Goal: Task Accomplishment & Management: Contribute content

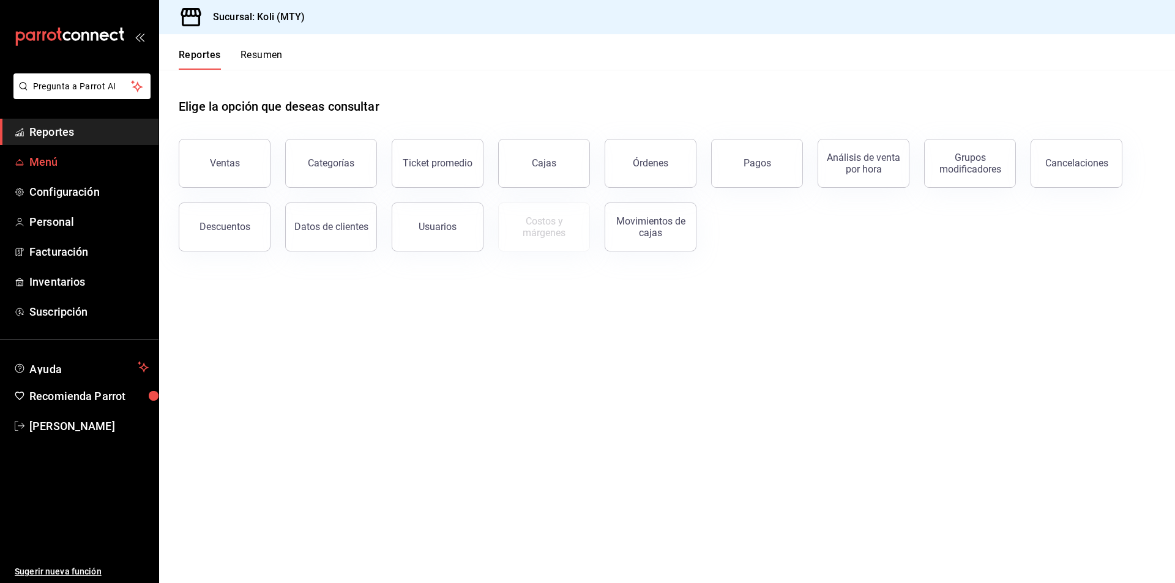
click at [58, 153] on link "Menú" at bounding box center [79, 162] width 159 height 26
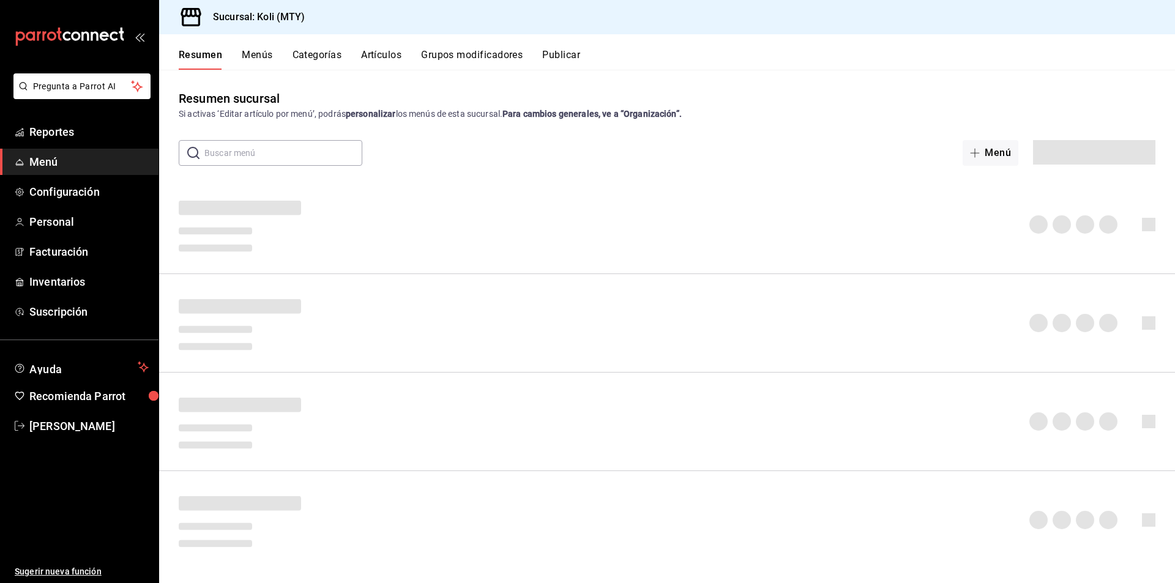
click at [386, 53] on button "Artículos" at bounding box center [381, 59] width 40 height 21
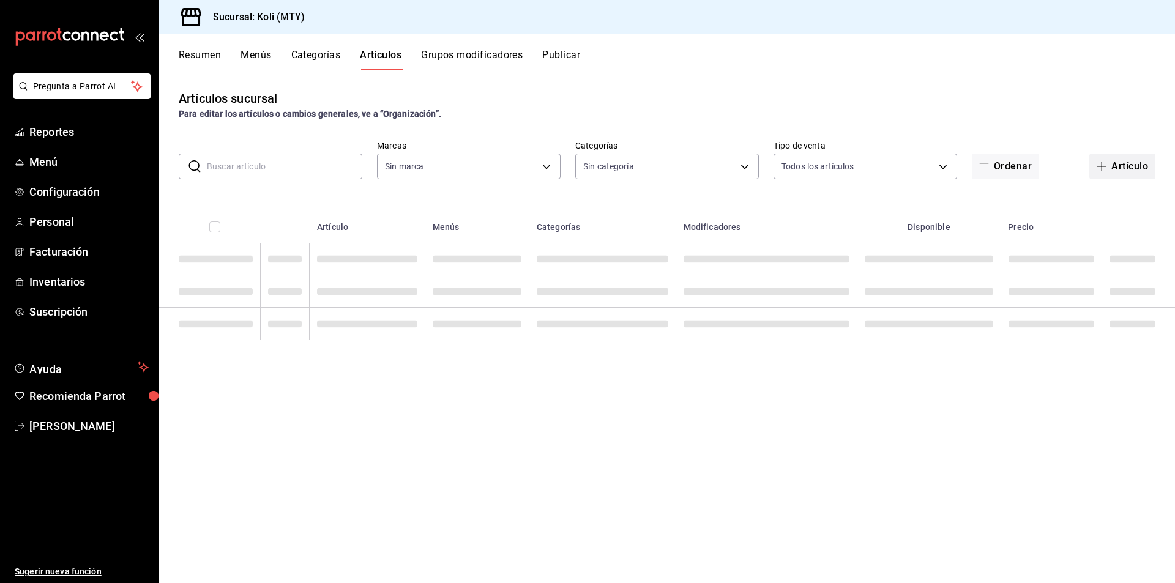
click at [1116, 170] on button "Artículo" at bounding box center [1123, 167] width 66 height 26
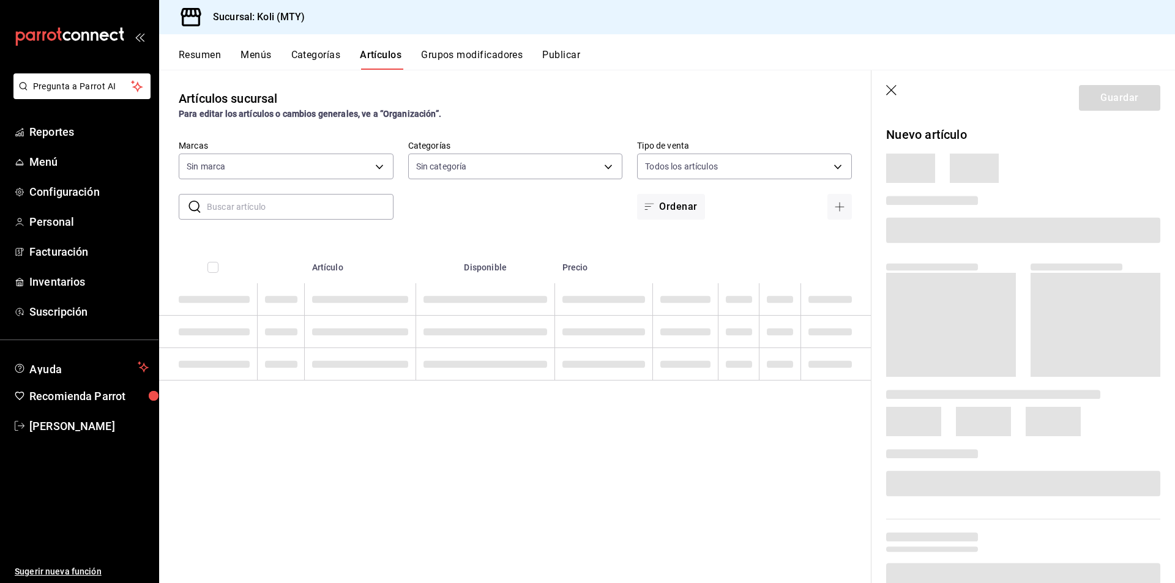
type input "d0121fda-d2d9-471b-a553-6c3ebe72ecf1"
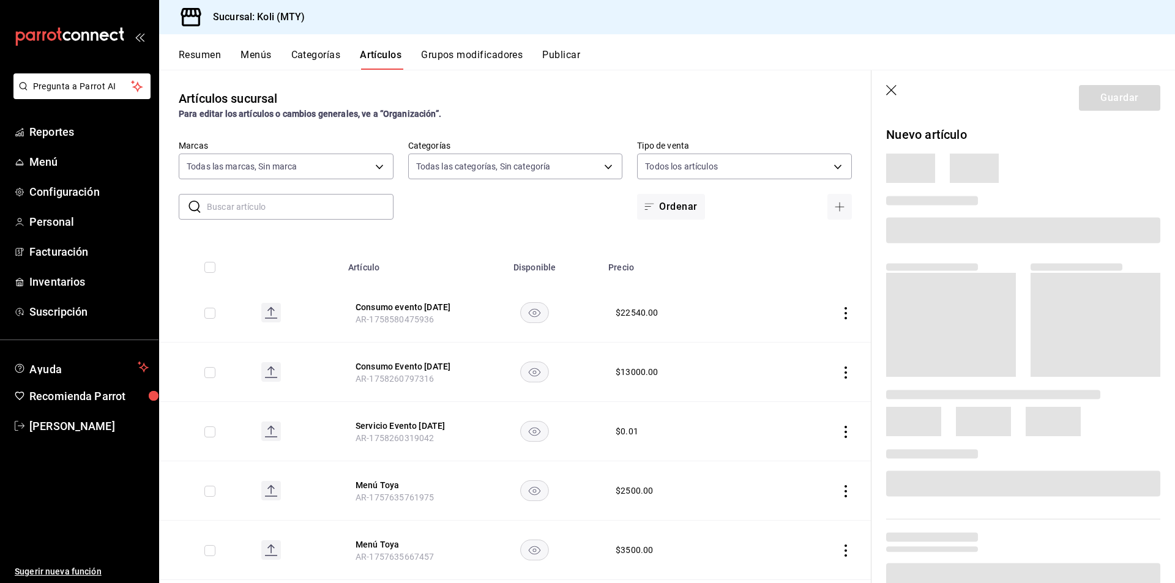
type input "bdbb80dd-55c6-4840-8e5f-3949d06b8048,806d482e-3620-4438-8e2e-a780cd3835d7,2d9f9…"
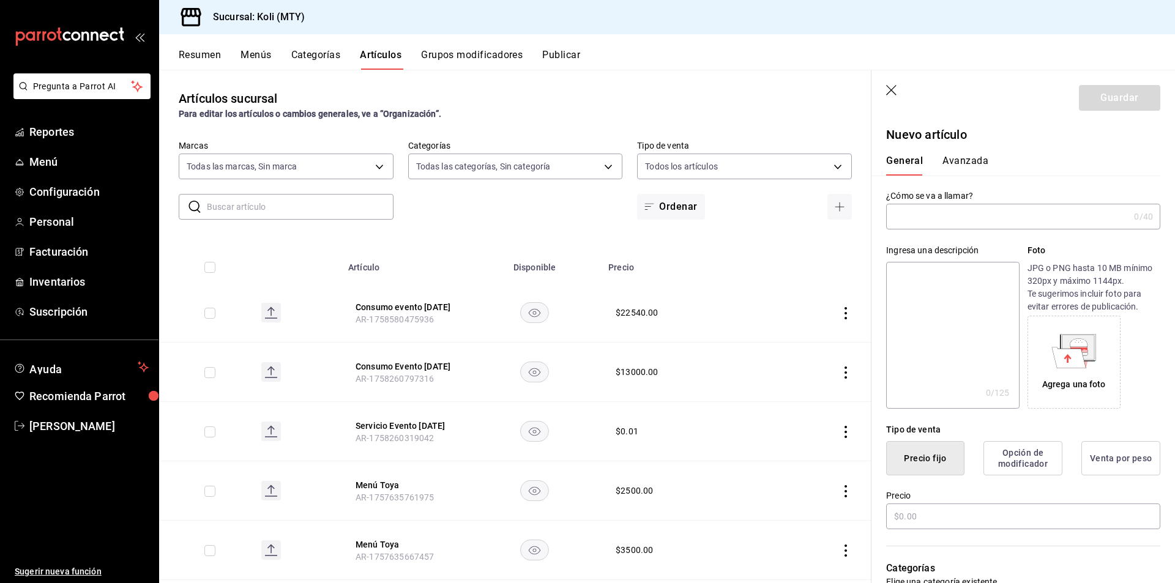
type input "AR-1758664575236"
click at [951, 222] on input "text" at bounding box center [1007, 216] width 243 height 24
type input "Consumo Evento 23.09.25"
click at [995, 515] on input "text" at bounding box center [1023, 517] width 274 height 26
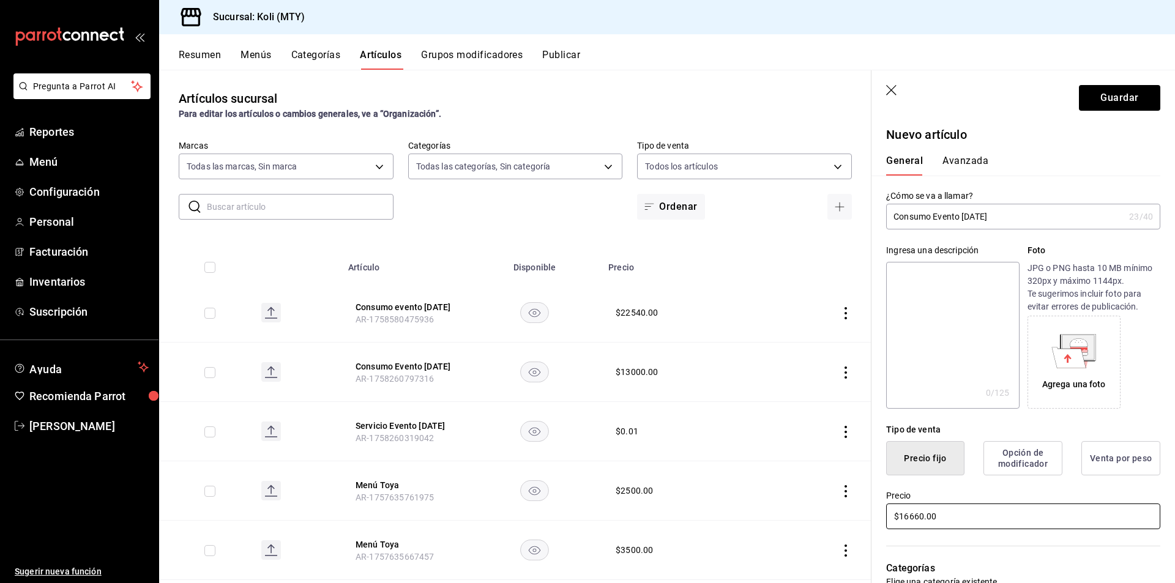
click at [908, 521] on input "$16660.00" at bounding box center [1023, 517] width 274 height 26
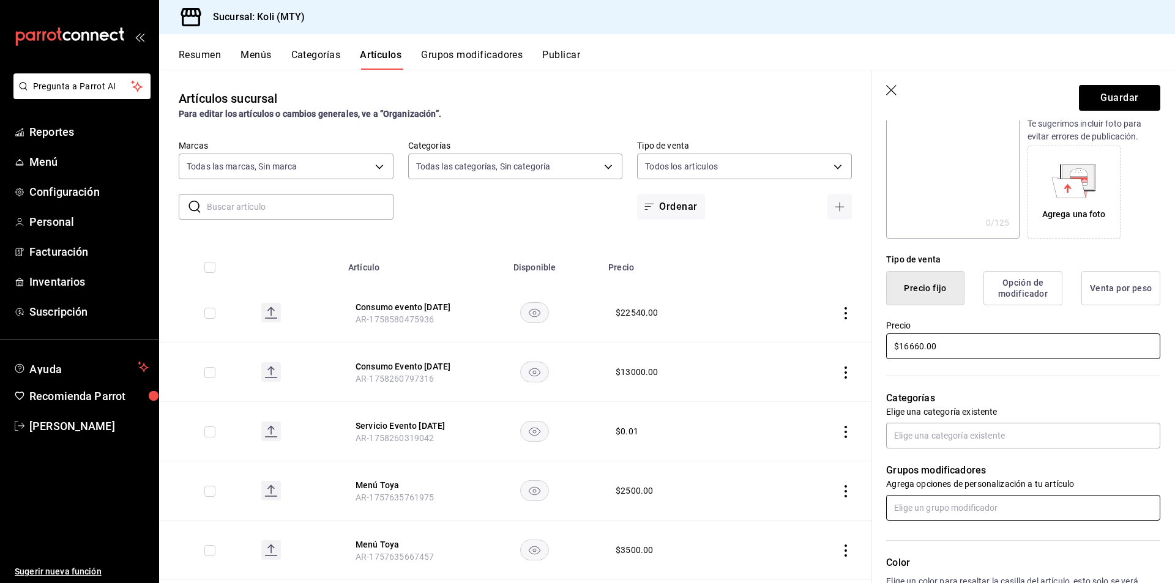
scroll to position [184, 0]
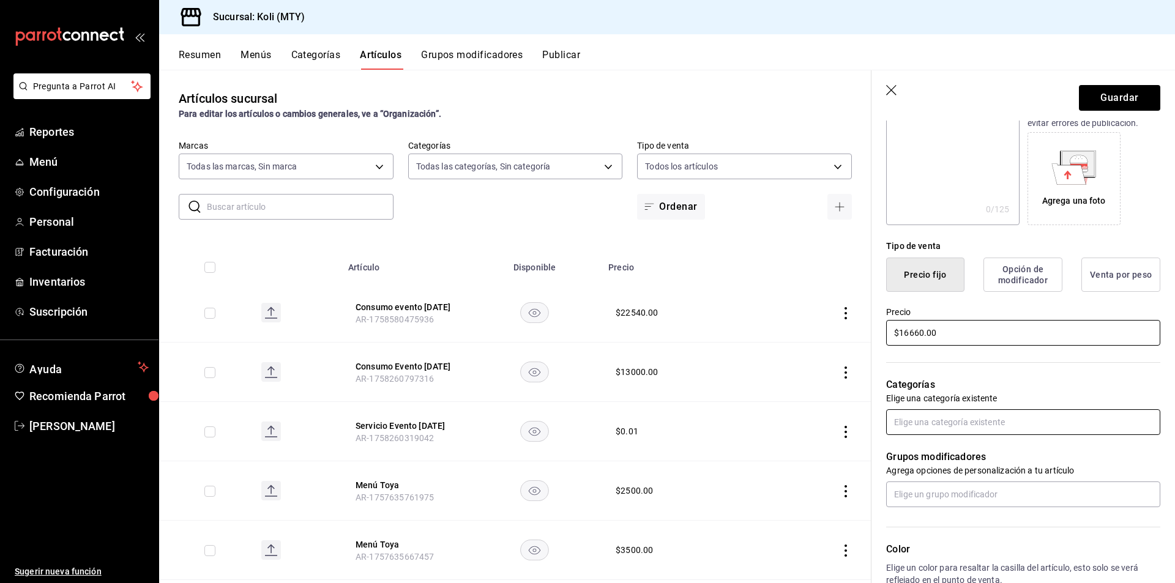
type input "$16660.00"
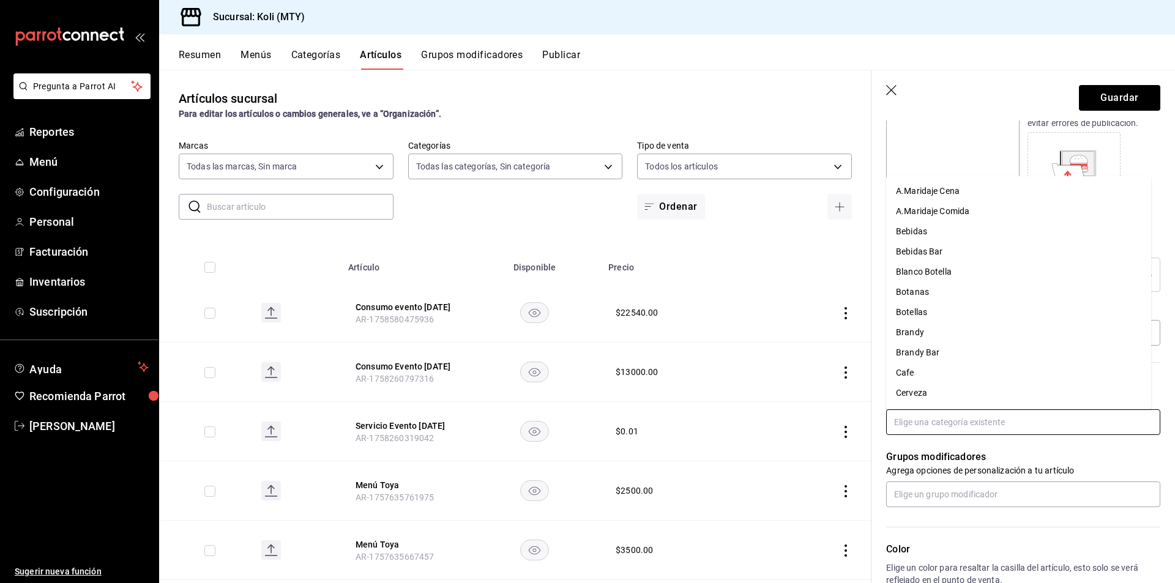
click at [995, 427] on input "text" at bounding box center [1023, 423] width 274 height 26
type input "eve"
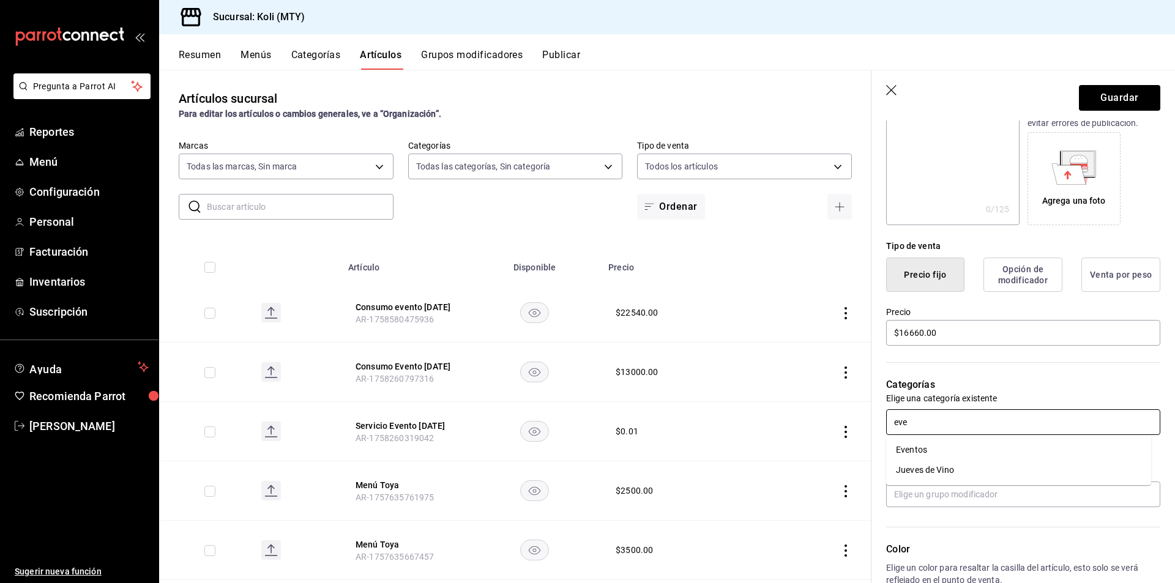
click at [957, 447] on li "Eventos" at bounding box center [1018, 450] width 265 height 20
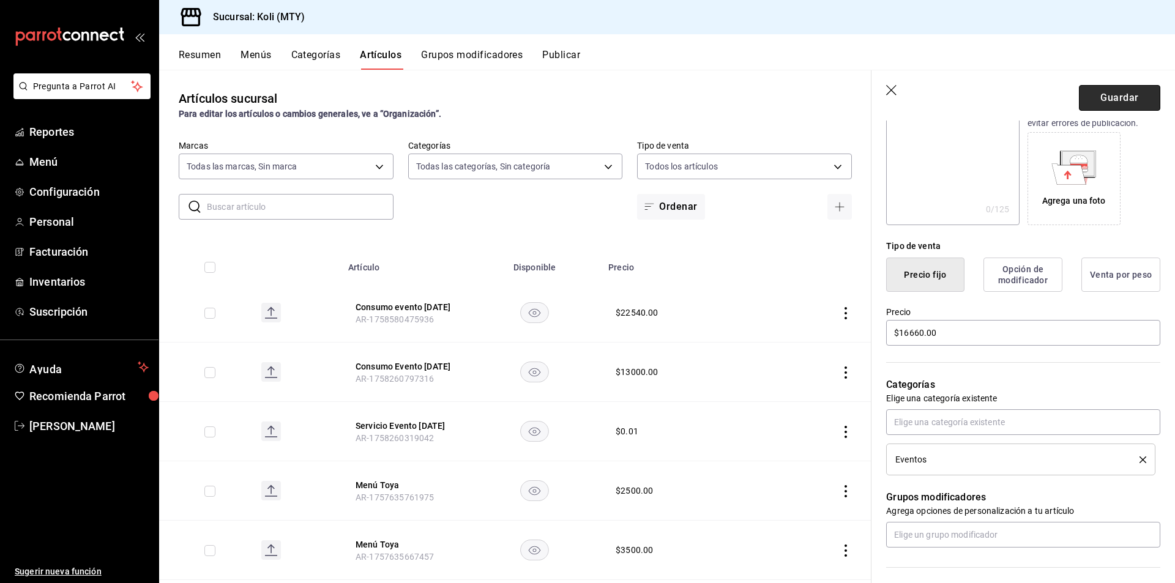
click at [1121, 96] on button "Guardar" at bounding box center [1119, 98] width 81 height 26
